Goal: Obtain resource: Download file/media

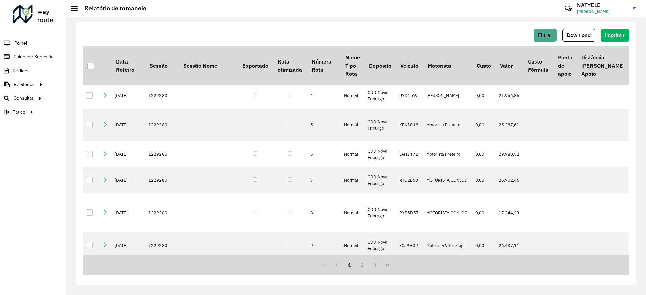
scroll to position [101, 0]
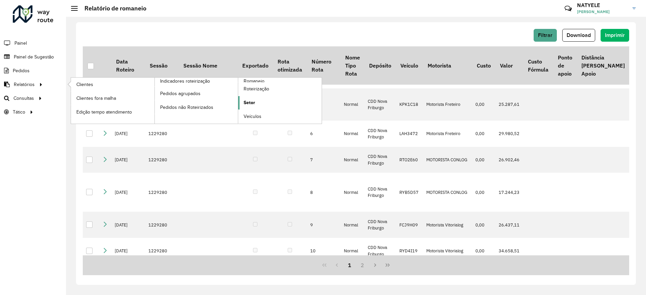
click at [255, 101] on span "Setor" at bounding box center [249, 102] width 11 height 7
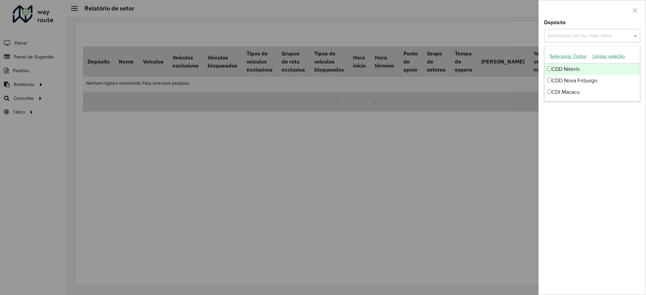
click at [577, 35] on input "text" at bounding box center [589, 36] width 86 height 8
click at [579, 79] on div "CDD Nova Friburgo" at bounding box center [592, 80] width 96 height 11
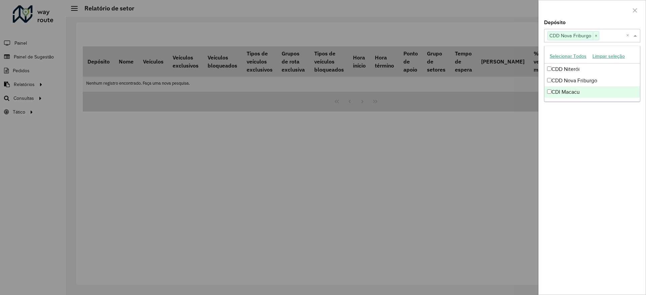
click at [588, 166] on div "Depósito Selecione um ou mais itens CDD Nova Friburgo × × Grupo de Depósito Sel…" at bounding box center [592, 157] width 107 height 275
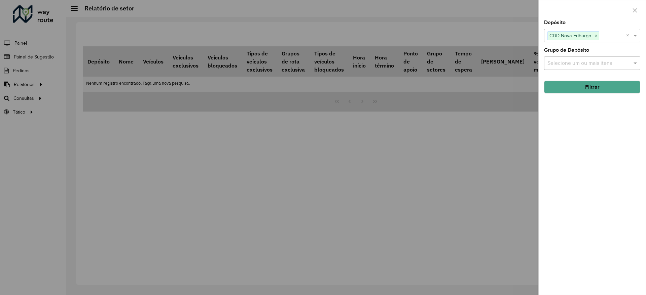
click at [569, 64] on input "text" at bounding box center [589, 64] width 86 height 8
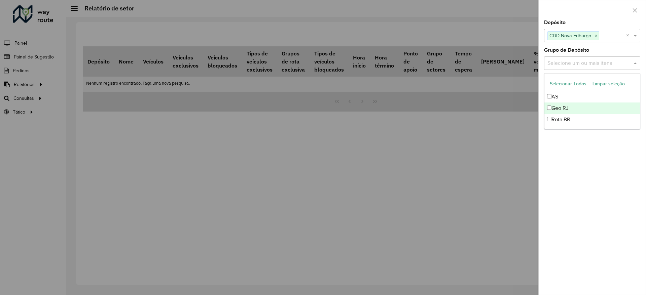
click at [571, 109] on div "Geo RJ" at bounding box center [592, 108] width 96 height 11
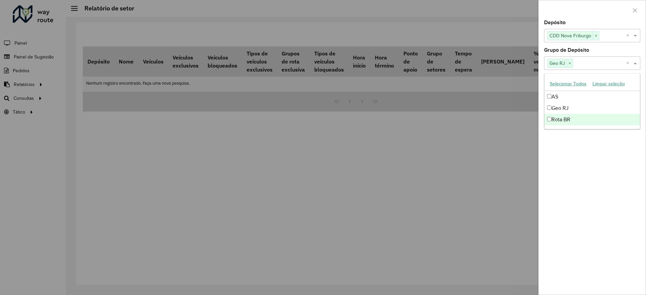
click at [578, 180] on div "Depósito Selecione um ou mais itens CDD Nova Friburgo × × Grupo de Depósito Sel…" at bounding box center [592, 157] width 107 height 275
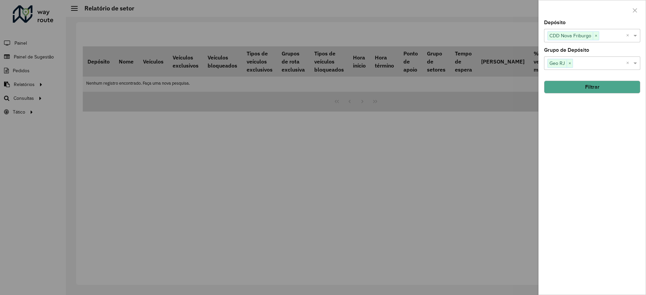
click at [570, 90] on button "Filtrar" at bounding box center [592, 87] width 96 height 13
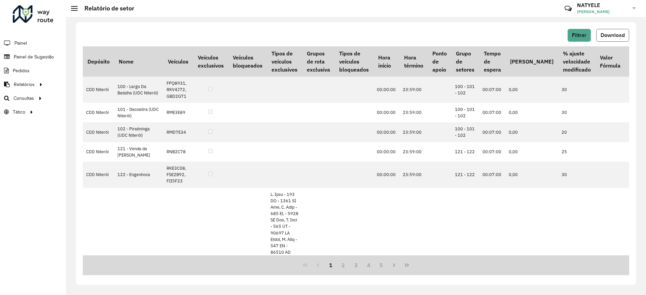
click at [620, 35] on span "Download" at bounding box center [612, 35] width 24 height 6
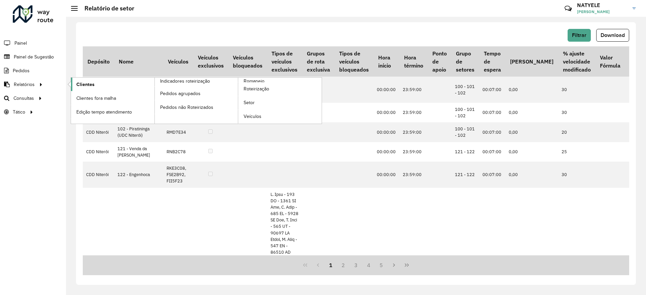
click at [79, 83] on span "Clientes" at bounding box center [85, 84] width 18 height 7
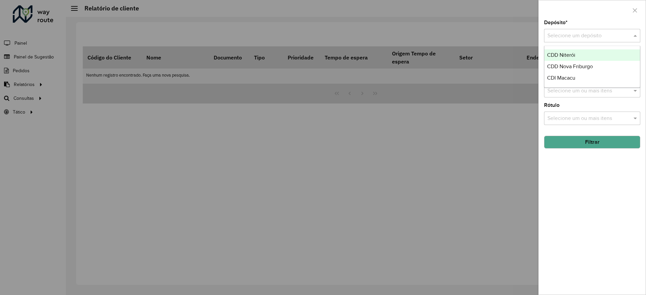
click at [576, 33] on input "text" at bounding box center [585, 36] width 76 height 8
click at [581, 64] on span "CDD Nova Friburgo" at bounding box center [570, 67] width 46 height 6
click at [589, 63] on input "text" at bounding box center [589, 64] width 86 height 8
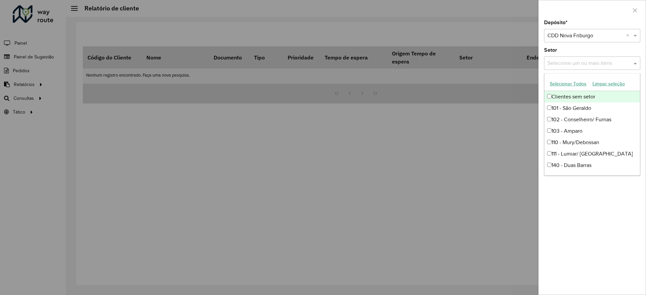
click at [567, 227] on div "Depósito * Selecione um depósito × CDD Nova Friburgo × Setor Selecione um ou ma…" at bounding box center [592, 157] width 107 height 275
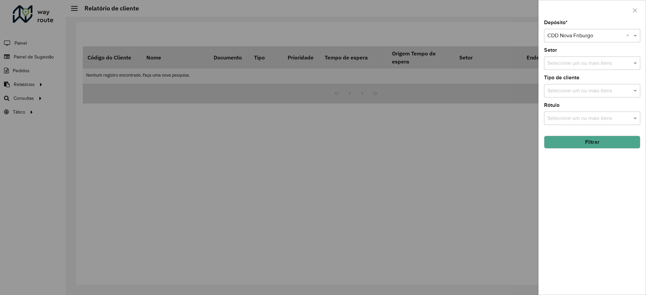
click at [571, 116] on input "text" at bounding box center [589, 119] width 86 height 8
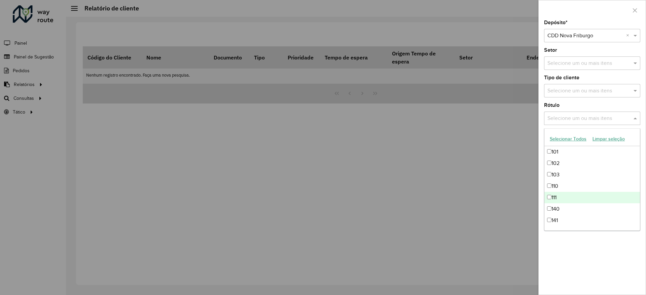
click at [585, 271] on div "Depósito * Selecione um depósito × CDD Nova Friburgo × Setor Selecione um ou ma…" at bounding box center [592, 157] width 107 height 275
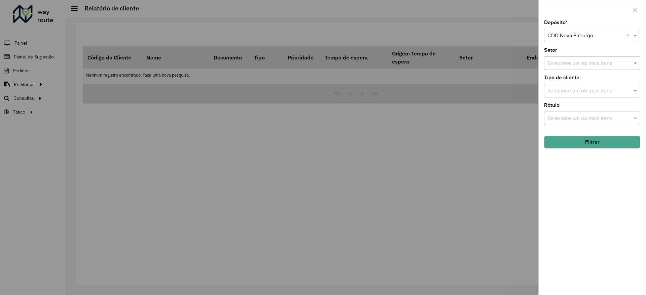
click at [584, 138] on button "Filtrar" at bounding box center [592, 142] width 96 height 13
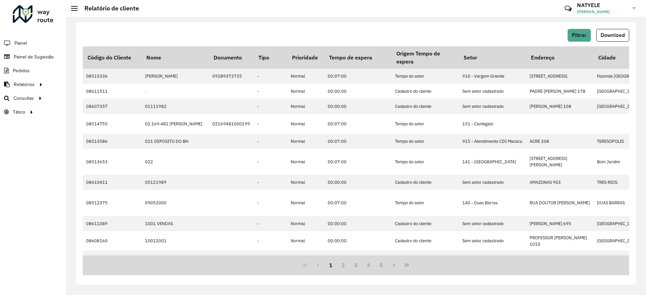
click at [617, 25] on div "Filtrar Download Código do Cliente Nome Documento Tipo Prioridade Tempo de espe…" at bounding box center [356, 153] width 560 height 263
click at [617, 34] on span "Download" at bounding box center [612, 35] width 24 height 6
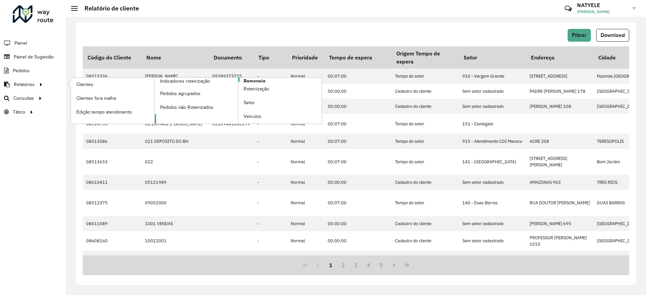
click at [262, 78] on span "Romaneio" at bounding box center [255, 81] width 22 height 7
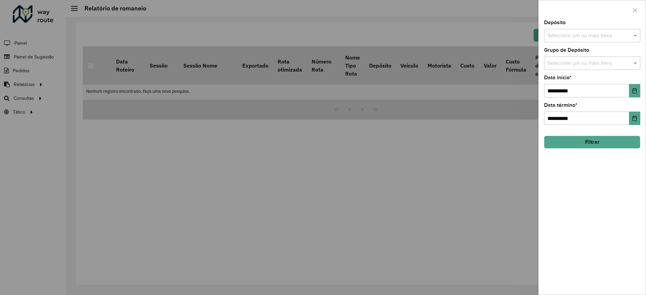
click at [576, 29] on div "Selecione um ou mais itens" at bounding box center [592, 35] width 96 height 13
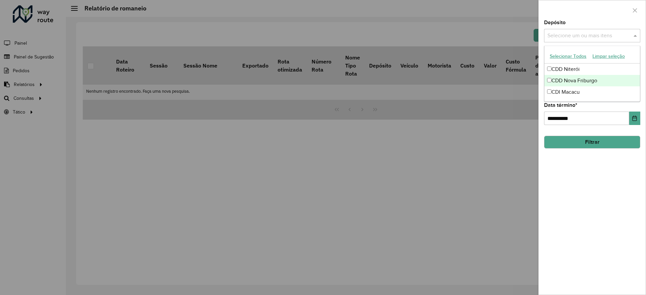
click at [568, 79] on div "CDD Nova Friburgo" at bounding box center [592, 80] width 96 height 11
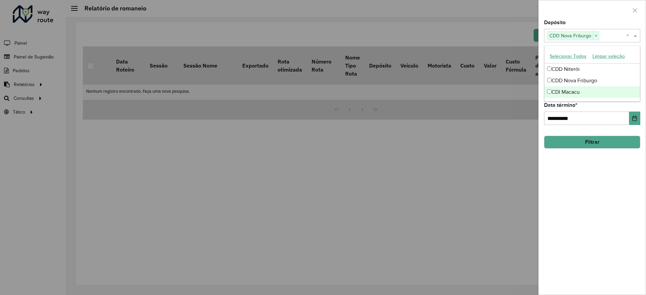
drag, startPoint x: 585, startPoint y: 208, endPoint x: 571, endPoint y: 109, distance: 99.8
click at [585, 207] on div "**********" at bounding box center [592, 157] width 107 height 275
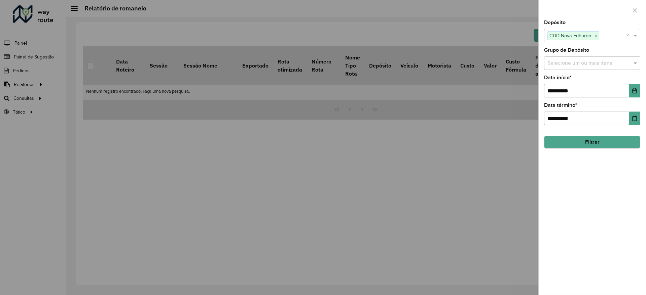
click at [570, 60] on input "text" at bounding box center [589, 64] width 86 height 8
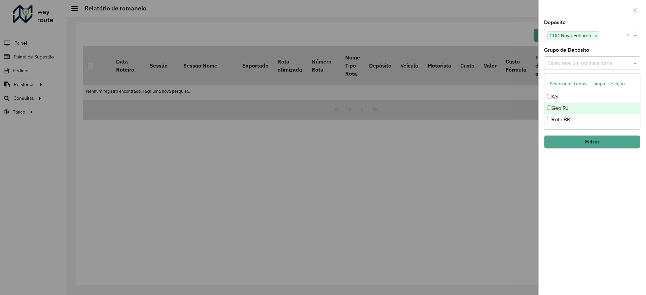
drag, startPoint x: 573, startPoint y: 111, endPoint x: 578, endPoint y: 137, distance: 25.7
click at [573, 112] on div "Geo RJ" at bounding box center [592, 108] width 96 height 11
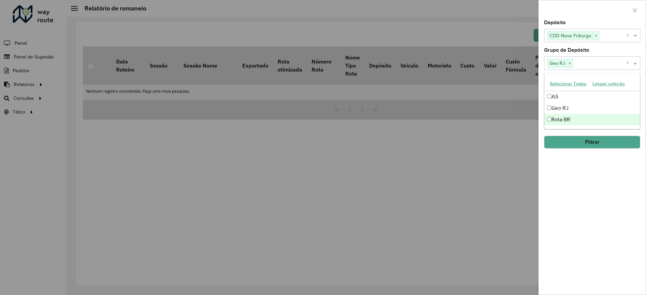
click at [595, 198] on div "**********" at bounding box center [592, 157] width 107 height 275
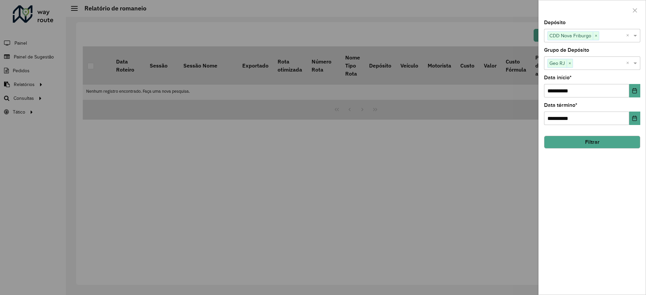
click at [588, 142] on button "Filtrar" at bounding box center [592, 142] width 96 height 13
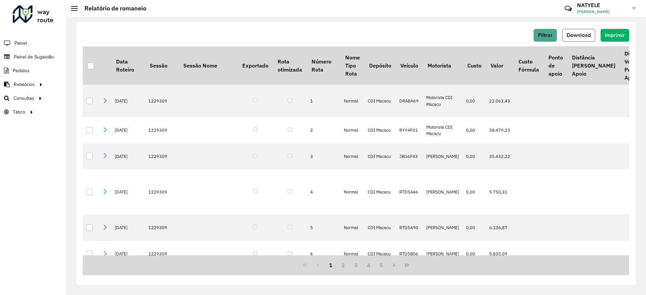
click at [569, 39] on button "Download" at bounding box center [578, 35] width 33 height 13
